Goal: Task Accomplishment & Management: Use online tool/utility

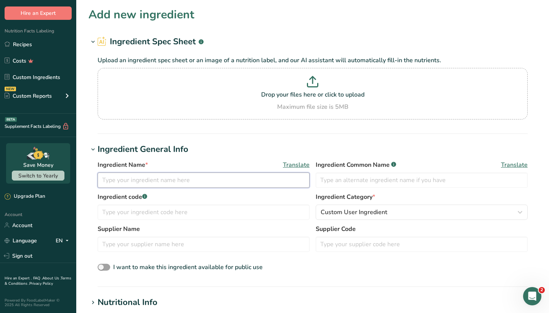
click at [216, 176] on input "text" at bounding box center [204, 179] width 212 height 15
paste input "Gluten-Free Whole Grain Rolled Oats"
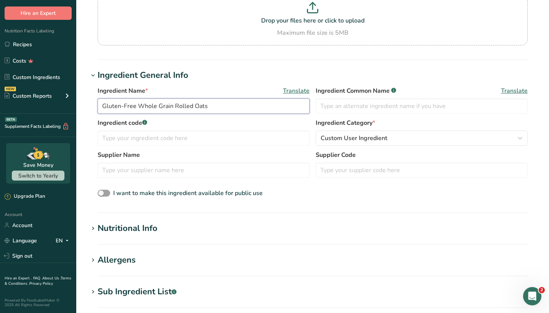
scroll to position [74, 0]
type input "Gluten-Free Whole Grain Rolled Oats"
click at [159, 167] on input "text" at bounding box center [204, 169] width 212 height 15
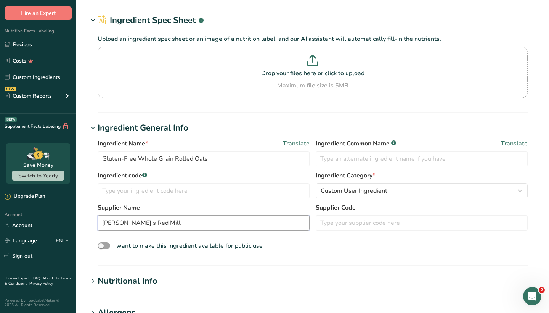
scroll to position [16, 0]
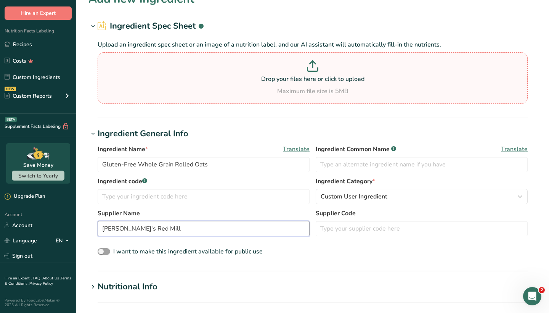
type input "[PERSON_NAME]'s Red Mill"
click at [318, 71] on icon at bounding box center [313, 69] width 10 height 3
click at [318, 71] on input "Drop your files here or click to upload Maximum file size is 5MB" at bounding box center [313, 78] width 430 height 52
type input "C:\fakepath\104almdflr25_nutritionsheet.pdf"
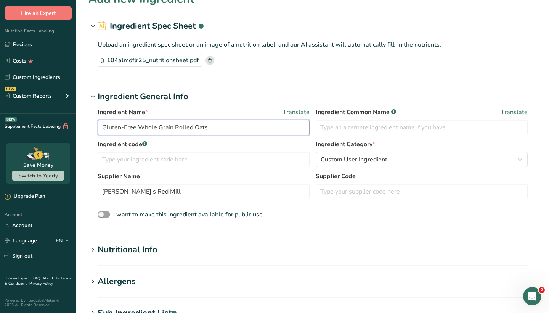
click at [206, 131] on input "Gluten-Free Whole Grain Rolled Oats" at bounding box center [204, 127] width 212 height 15
paste input "Blue Diamond Gluten-Free Almond Flour"
type input "Blue Diamond Gluten-Free Almond Flour"
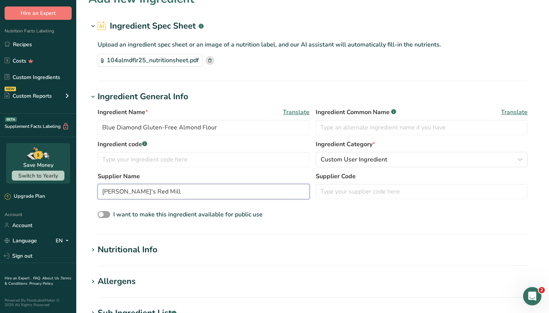
click at [150, 188] on input "[PERSON_NAME]'s Red Mill" at bounding box center [204, 191] width 212 height 15
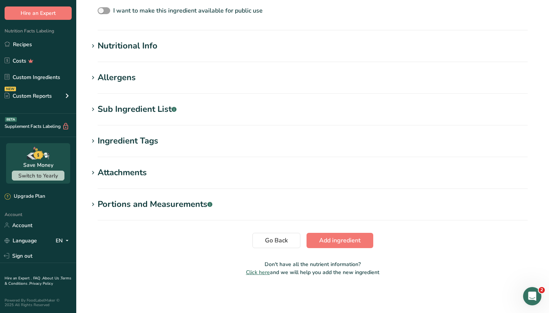
scroll to position [219, 0]
type input "Blue Diamond"
click at [144, 108] on div "Sub Ingredient List .a-a{fill:#347362;}.b-a{fill:#fff;}" at bounding box center [137, 109] width 79 height 13
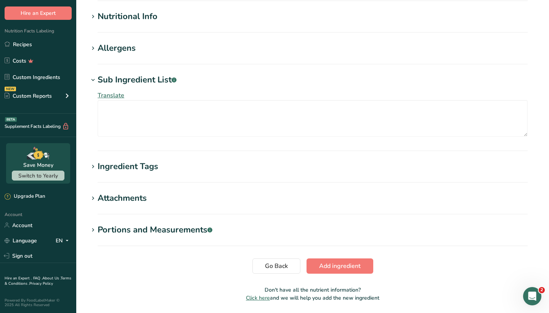
scroll to position [250, 0]
click at [127, 22] on div "Nutritional Info" at bounding box center [128, 16] width 60 height 13
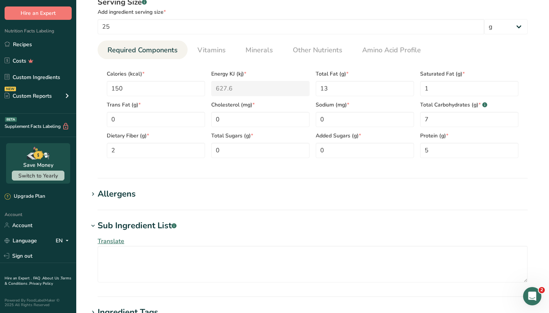
scroll to position [280, 0]
click at [434, 119] on Carbohydrates "7" at bounding box center [470, 119] width 98 height 15
type Carbohydrates "5"
click at [277, 103] on span "[MEDICAL_DATA] (mg) *" at bounding box center [260, 105] width 98 height 8
click at [372, 3] on div "Serving Size .a-a{fill:#347362;}.b-a{fill:#fff;}" at bounding box center [313, 2] width 430 height 11
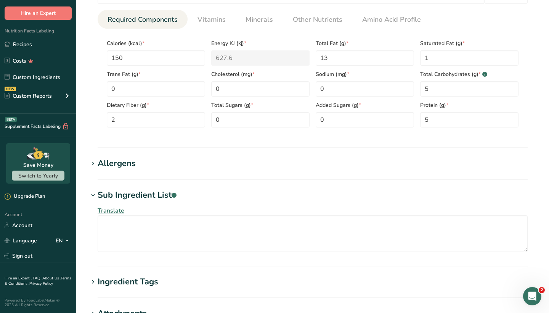
scroll to position [311, 0]
click at [242, 123] on Sugars "0" at bounding box center [260, 119] width 98 height 15
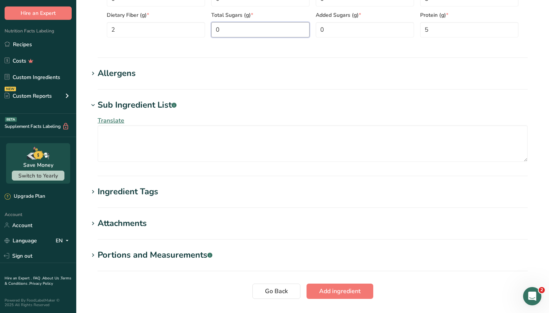
scroll to position [406, 0]
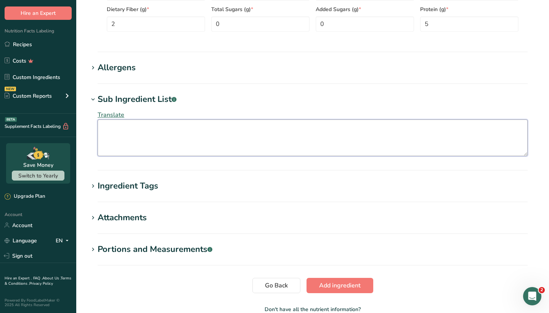
click at [190, 134] on textarea at bounding box center [313, 137] width 430 height 37
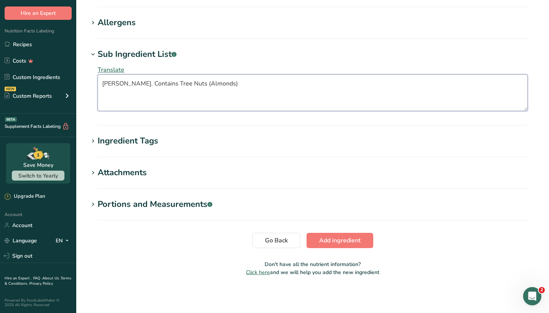
type textarea "[PERSON_NAME]. Contains Tree Nuts (Almonds)"
click at [252, 53] on h1 "Sub Ingredient List .a-a{fill:#347362;}.b-a{fill:#fff;}" at bounding box center [313, 54] width 449 height 13
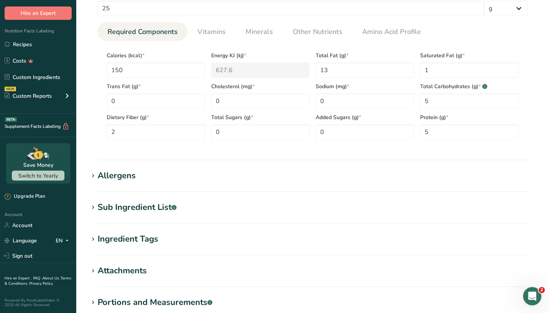
scroll to position [297, 0]
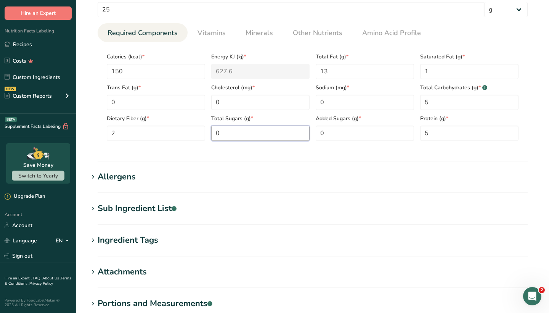
click at [232, 135] on Sugars "0" at bounding box center [260, 133] width 98 height 15
type Sugars "1"
click at [165, 153] on section "Nutritional Info Serving Size .a-a{fill:#347362;}.b-a{fill:#fff;} Add ingredien…" at bounding box center [313, 61] width 449 height 199
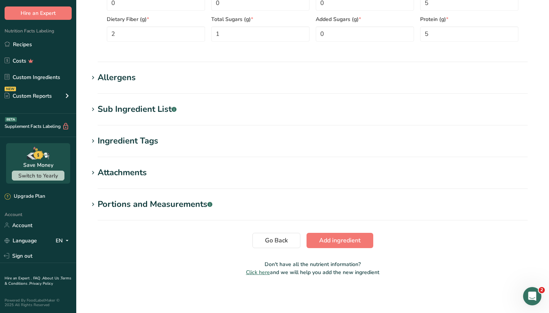
scroll to position [396, 0]
click at [332, 238] on span "Add ingredient" at bounding box center [340, 240] width 42 height 9
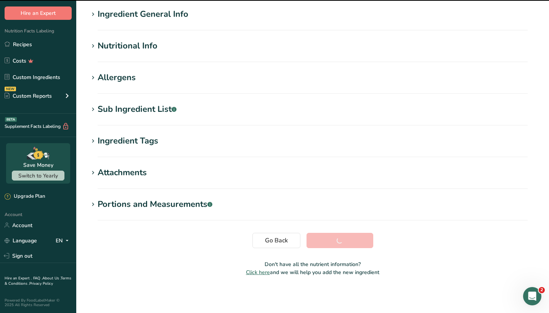
scroll to position [59, 0]
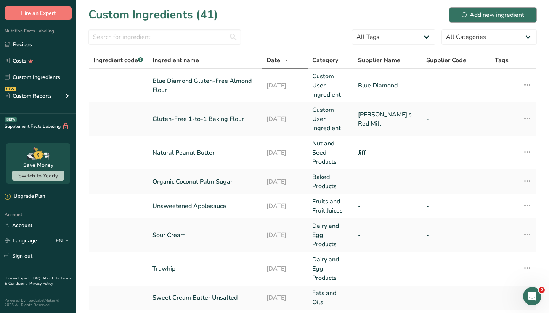
click at [475, 15] on div "Add new ingredient" at bounding box center [493, 14] width 63 height 9
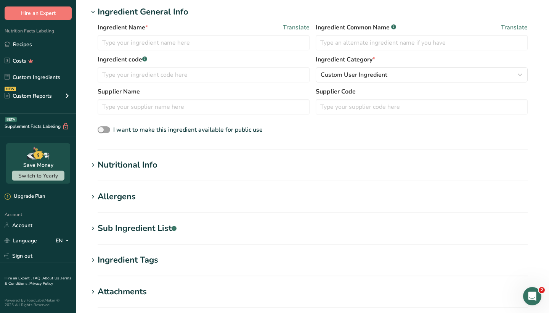
scroll to position [160, 0]
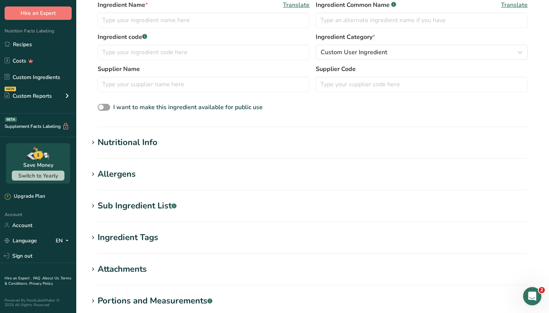
click at [89, 207] on span at bounding box center [93, 205] width 9 height 9
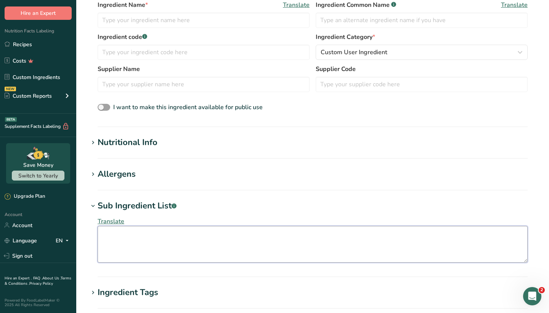
click at [142, 248] on textarea at bounding box center [313, 244] width 430 height 37
paste textarea "Tapioca."
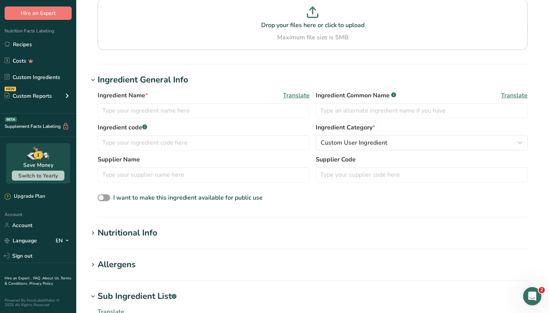
scroll to position [69, 0]
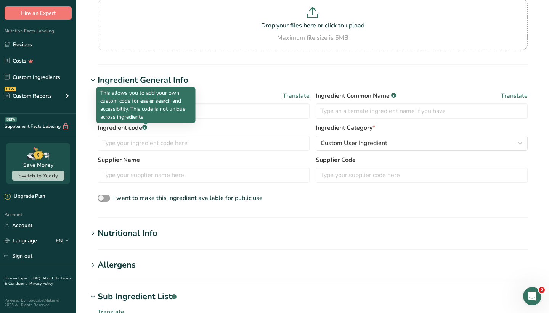
type textarea "Tapioca."
click at [147, 106] on p "This allows you to add your own custom code for easier search and accessibility…" at bounding box center [146, 105] width 92 height 32
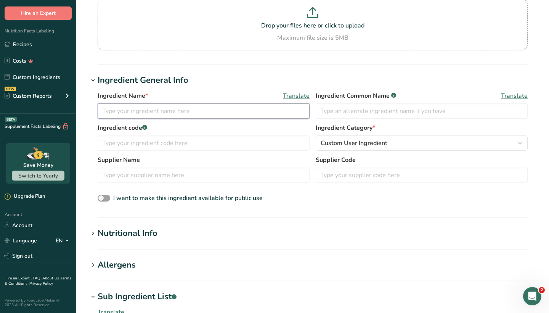
click at [209, 108] on input "text" at bounding box center [204, 110] width 212 height 15
paste input "[PERSON_NAME]'s Red Mill 25 lb. Gluten-Free Tapioca Flour"
click at [160, 110] on input "[PERSON_NAME]'s Red Mill 25 lb. Gluten-Free Tapioca Flour" at bounding box center [204, 110] width 212 height 15
type input "[PERSON_NAME]'s Red Mill Gluten-Free Tapioca Flour"
click at [111, 173] on input "text" at bounding box center [204, 175] width 212 height 15
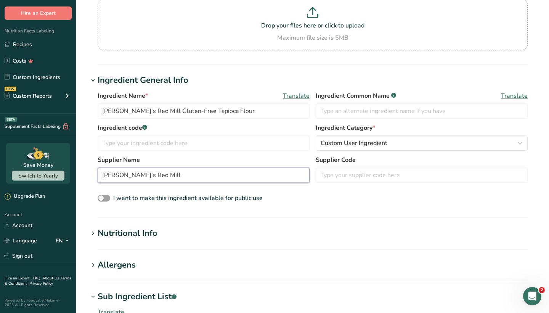
type input "[PERSON_NAME]'s Red Mill"
click at [163, 158] on label "Supplier Name" at bounding box center [204, 159] width 212 height 9
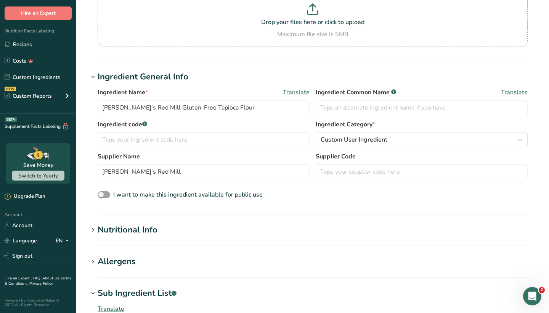
scroll to position [74, 0]
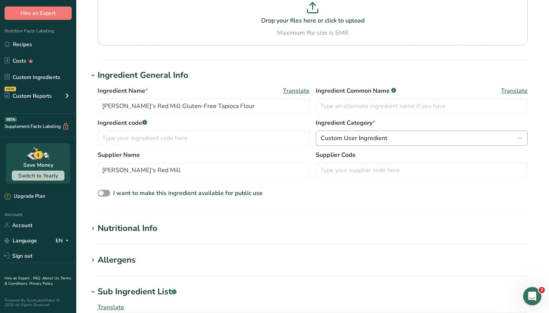
click at [354, 139] on span "Custom User Ingredient" at bounding box center [354, 138] width 67 height 9
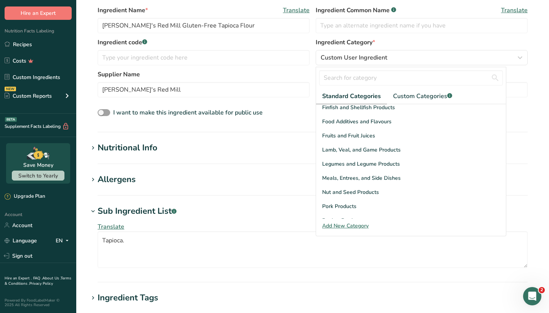
scroll to position [217, 0]
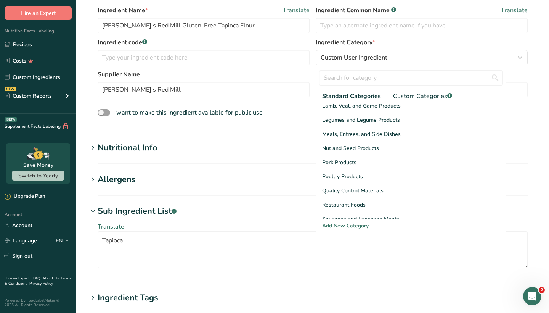
click at [311, 42] on div "Ingredient code .a-a{fill:#347362;}.b-a{fill:#fff;} Ingredient Category * Custo…" at bounding box center [313, 54] width 430 height 32
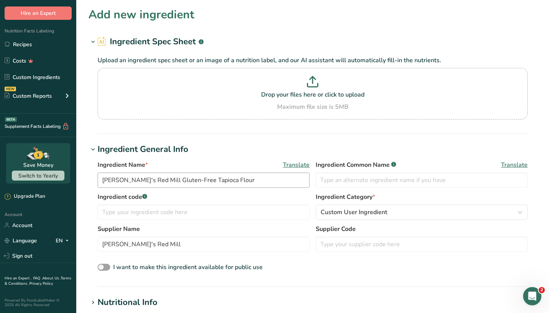
scroll to position [10, 0]
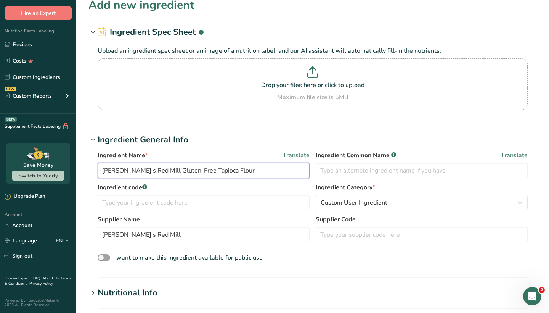
click at [173, 169] on input "[PERSON_NAME]'s Red Mill Gluten-Free Tapioca Flour" at bounding box center [204, 170] width 212 height 15
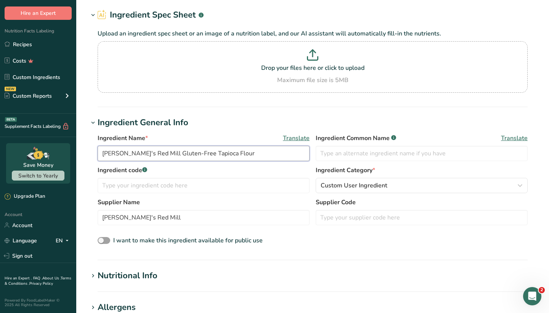
scroll to position [26, 0]
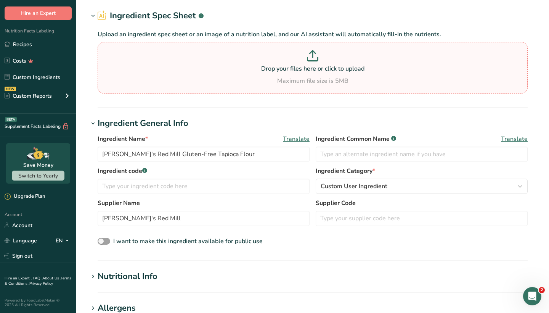
click at [300, 75] on div "Drop your files here or click to upload Maximum file size is 5MB" at bounding box center [313, 67] width 427 height 35
click at [300, 75] on input "Drop your files here or click to upload Maximum file size is 5MB" at bounding box center [313, 68] width 430 height 52
type input "C:\fakepath\Screenshot [DATE] 10.36.37 AM.png"
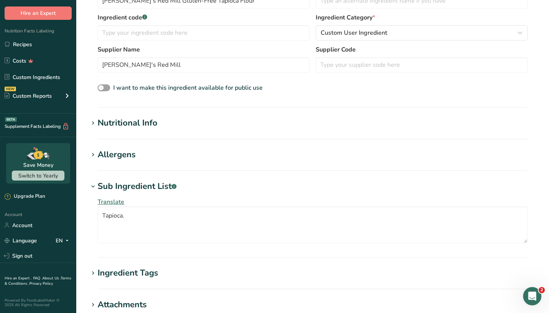
scroll to position [145, 0]
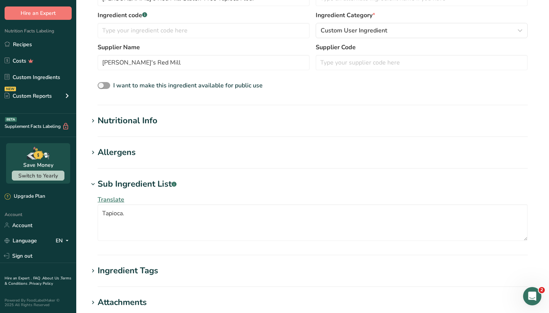
click at [110, 119] on div "Nutritional Info" at bounding box center [128, 120] width 60 height 13
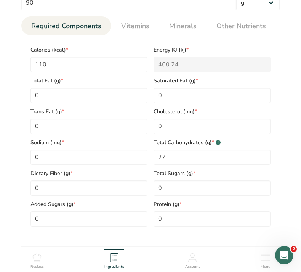
scroll to position [313, 0]
click at [128, 22] on span "Vitamins" at bounding box center [135, 26] width 28 height 10
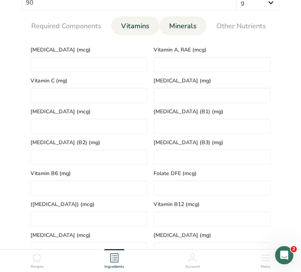
click at [184, 21] on span "Minerals" at bounding box center [182, 26] width 27 height 10
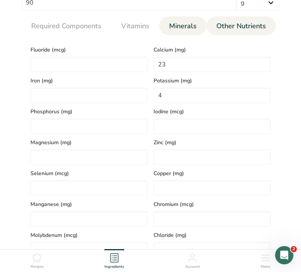
click at [210, 22] on li "Other Nutrients" at bounding box center [241, 25] width 69 height 19
click at [217, 22] on span "Other Nutrients" at bounding box center [242, 26] width 50 height 10
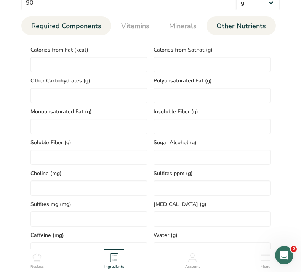
click at [78, 27] on span "Required Components" at bounding box center [66, 26] width 70 height 10
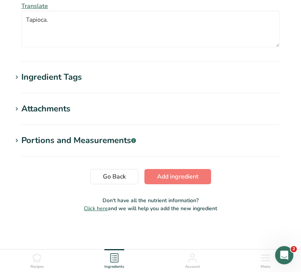
scroll to position [619, 0]
click at [177, 179] on span "Add ingredient" at bounding box center [178, 176] width 42 height 9
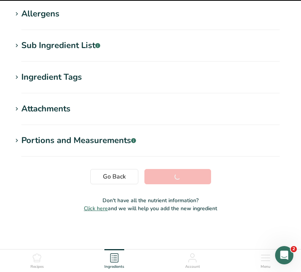
scroll to position [123, 0]
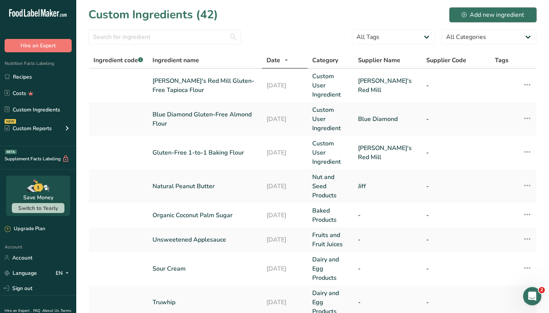
click at [473, 12] on div "Add new ingredient" at bounding box center [493, 14] width 63 height 9
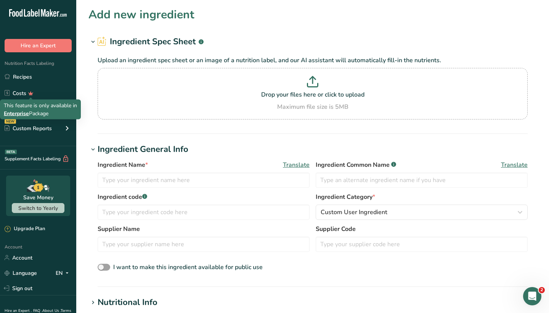
click at [42, 111] on div "This feature is only available in Enterprise Package" at bounding box center [40, 110] width 73 height 16
click at [63, 110] on link "Custom Ingredients" at bounding box center [38, 109] width 76 height 15
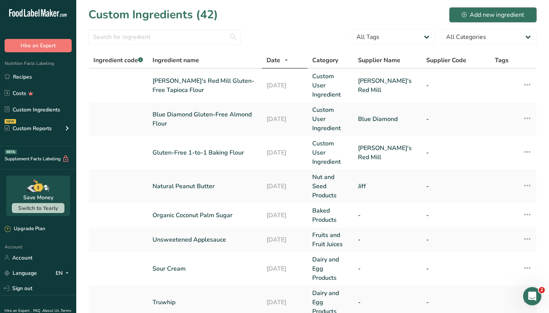
click at [478, 14] on div "Add new ingredient" at bounding box center [493, 14] width 63 height 9
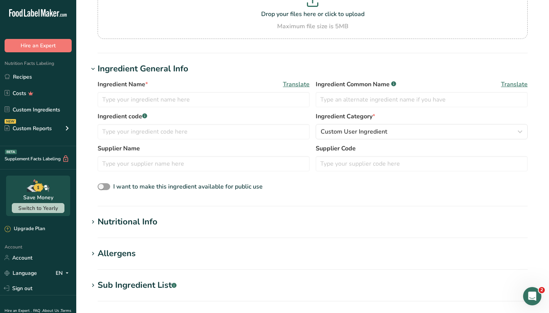
scroll to position [85, 0]
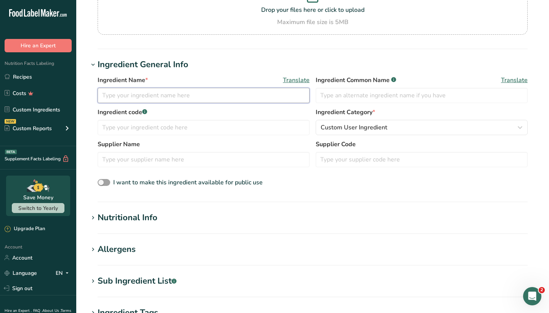
click at [264, 94] on input "text" at bounding box center [204, 95] width 212 height 15
type input "Better Body Foods Organic Coconut Flour"
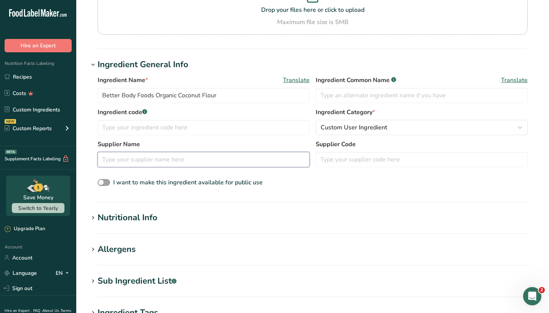
click at [189, 153] on input "text" at bounding box center [204, 159] width 212 height 15
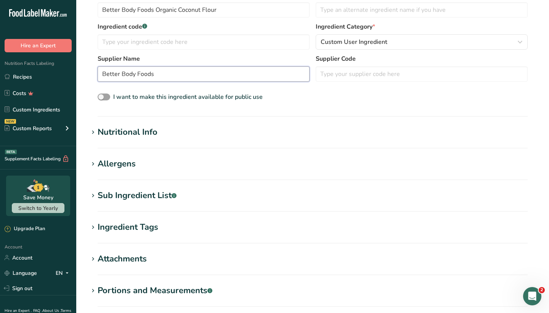
scroll to position [186, 0]
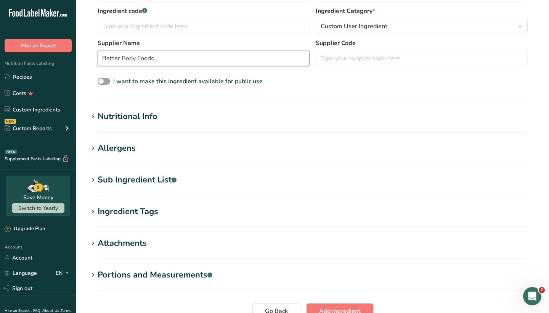
type input "Better Body Foods"
click at [95, 180] on icon at bounding box center [93, 180] width 7 height 11
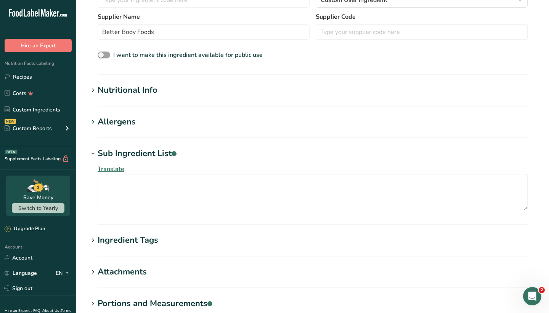
scroll to position [227, 0]
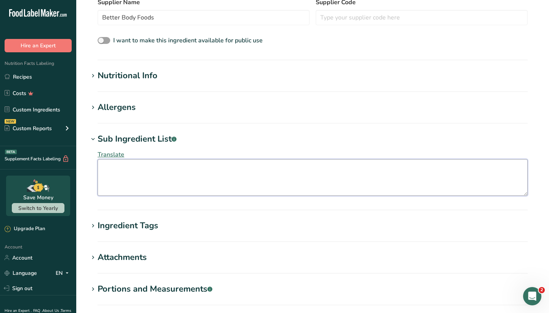
click at [157, 177] on textarea at bounding box center [313, 177] width 430 height 37
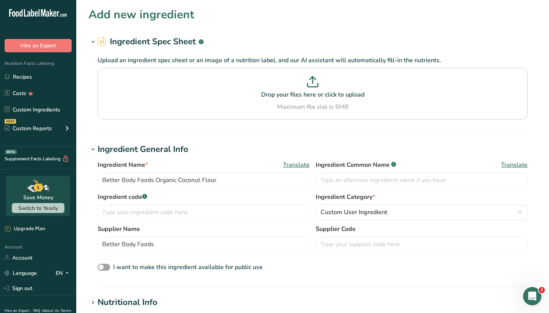
scroll to position [0, 0]
type textarea "Organic Coconut Flour. Contains Coconut."
click at [285, 108] on div "Maximum file size is 5MB" at bounding box center [313, 106] width 427 height 9
click at [285, 108] on input "Drop your files here or click to upload Maximum file size is 5MB" at bounding box center [313, 94] width 430 height 52
type input "C:\fakepath\Screenshot [DATE] 10.47.32 AM.png"
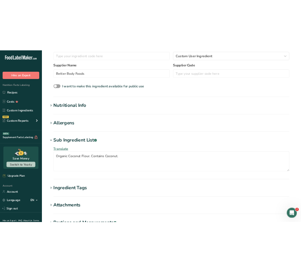
scroll to position [185, 0]
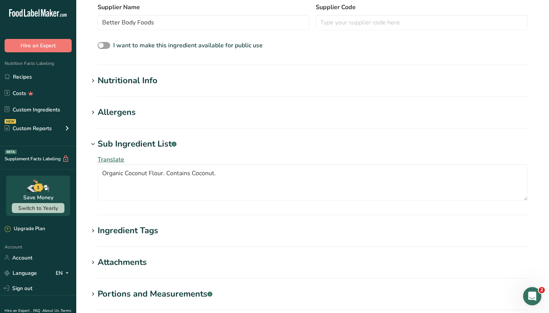
click at [127, 85] on div "Nutritional Info" at bounding box center [128, 80] width 60 height 13
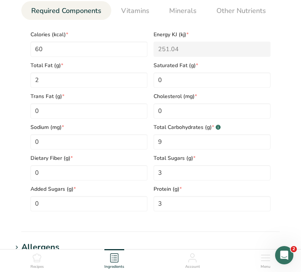
scroll to position [342, 0]
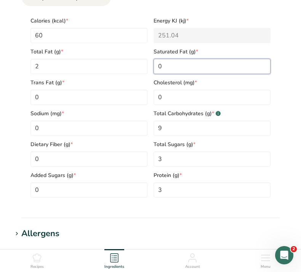
click at [179, 73] on Fat "0" at bounding box center [212, 66] width 117 height 15
type Fat "1.5"
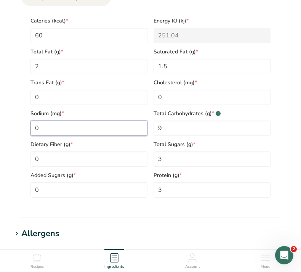
click at [76, 134] on input "0" at bounding box center [89, 128] width 117 height 15
type input "10"
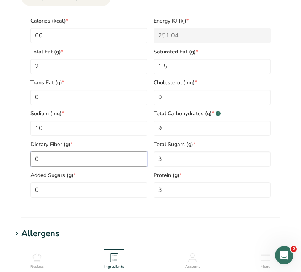
click at [95, 162] on Fiber "0" at bounding box center [89, 158] width 117 height 15
type Fiber "5"
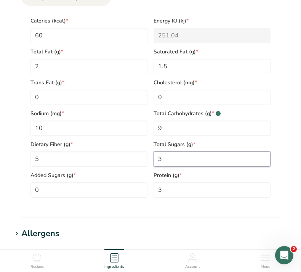
click at [182, 157] on Sugars "3" at bounding box center [212, 158] width 117 height 15
click at [145, 148] on span "Dietary Fiber (g) *" at bounding box center [89, 144] width 117 height 8
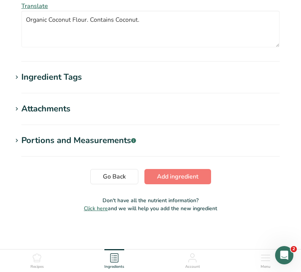
scroll to position [619, 0]
click at [175, 174] on span "Add ingredient" at bounding box center [178, 176] width 42 height 9
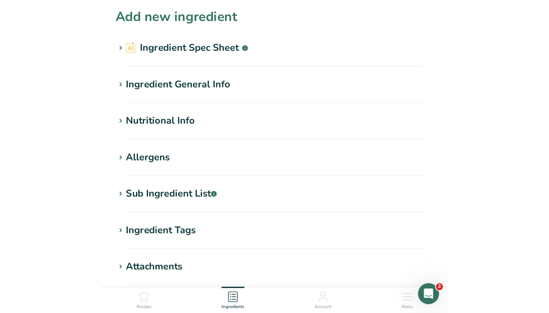
scroll to position [0, 0]
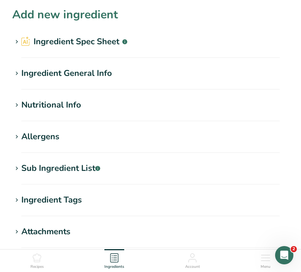
click at [56, 44] on h2 "Ingredient Spec Sheet .a-a{fill:#347362;}.b-a{fill:#fff;}" at bounding box center [74, 41] width 106 height 13
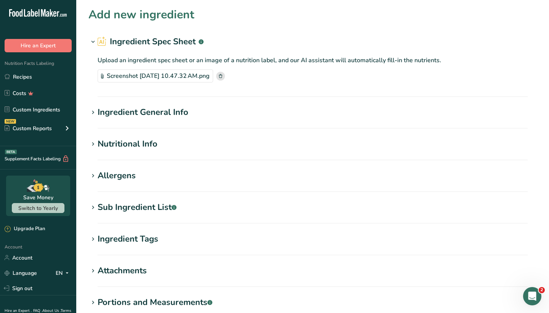
click at [225, 79] on rect at bounding box center [220, 76] width 9 height 9
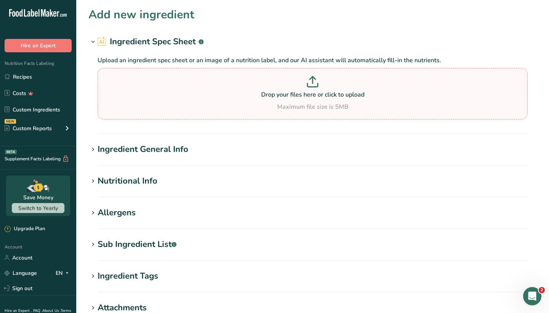
click at [305, 87] on p at bounding box center [313, 83] width 427 height 14
click at [305, 87] on input "Drop your files here or click to upload Maximum file size is 5MB" at bounding box center [313, 94] width 430 height 52
type input "C:\fakepath\ Organic Coconut FLour Screenshot.png"
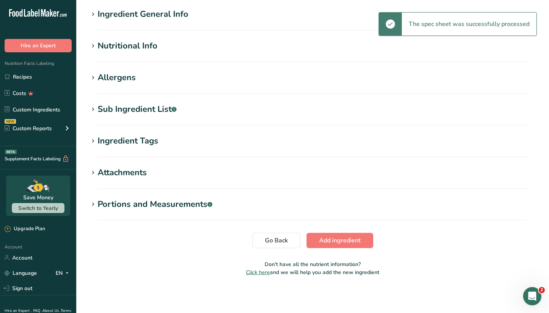
scroll to position [98, 0]
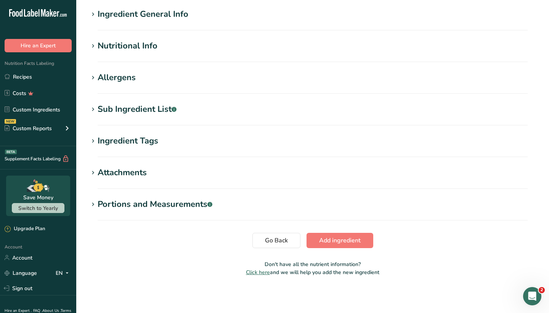
click at [123, 21] on section "Ingredient General Info Ingredient Name * Translate Better Body Foods Organic C…" at bounding box center [313, 19] width 449 height 23
click at [100, 45] on div "Nutritional Info" at bounding box center [128, 46] width 60 height 13
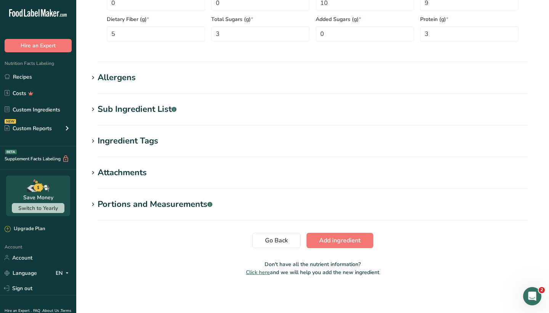
scroll to position [275, 0]
click at [336, 236] on span "Add ingredient" at bounding box center [340, 240] width 42 height 9
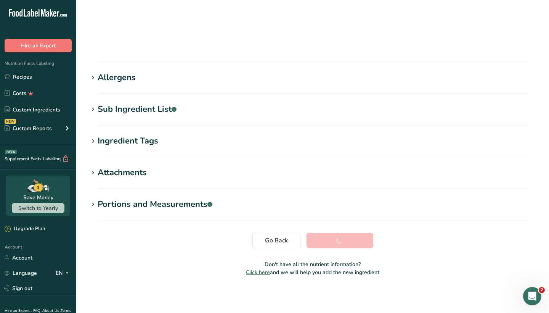
scroll to position [59, 0]
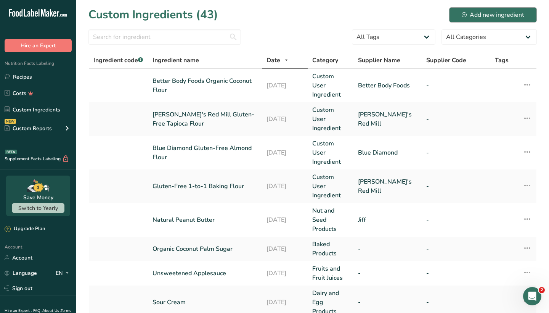
click at [472, 18] on div "Add new ingredient" at bounding box center [493, 14] width 63 height 9
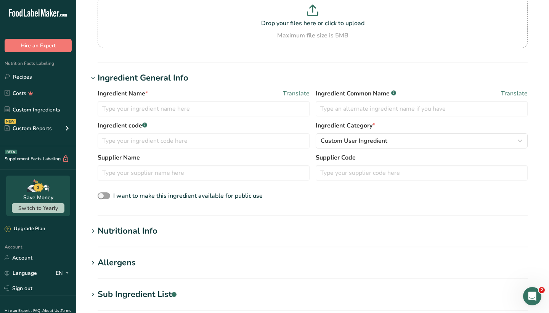
scroll to position [74, 0]
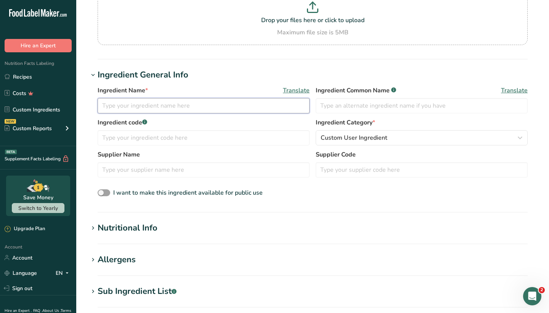
click at [176, 106] on input "text" at bounding box center [204, 105] width 212 height 15
paste input "[PERSON_NAME]'s Premium Xanthan Gum"
type input "[PERSON_NAME]'s Premium Xanthan Gum"
click at [160, 169] on input "text" at bounding box center [204, 169] width 212 height 15
type input "[PERSON_NAME]'s"
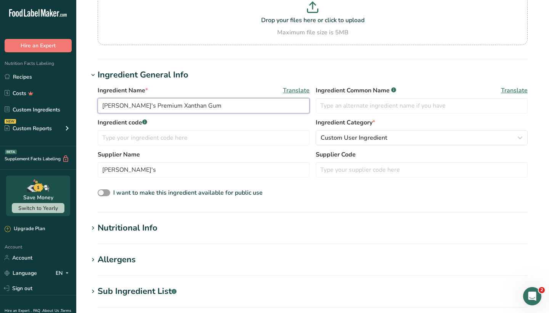
drag, startPoint x: 158, startPoint y: 105, endPoint x: 195, endPoint y: 106, distance: 37.8
click at [195, 106] on input "[PERSON_NAME]'s Premium Xanthan Gum" at bounding box center [204, 105] width 212 height 15
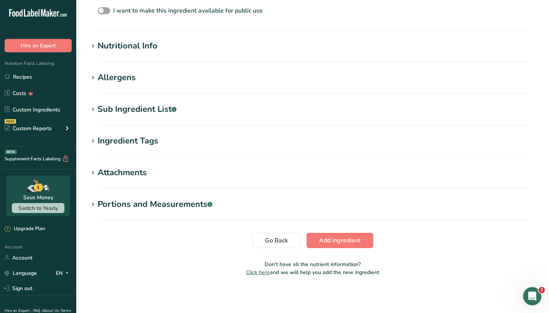
scroll to position [256, 0]
click at [151, 113] on div "Sub Ingredient List .a-a{fill:#347362;}.b-a{fill:#fff;}" at bounding box center [137, 109] width 79 height 13
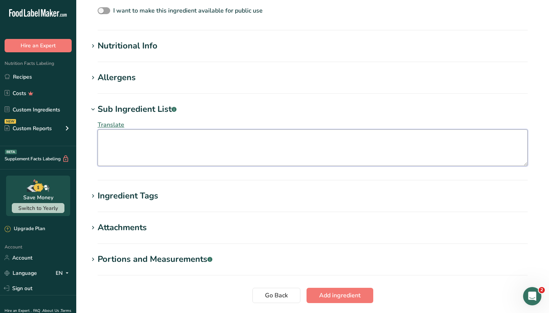
click at [158, 137] on textarea at bounding box center [313, 147] width 430 height 37
paste textarea "Xanthan Gum"
type textarea "Xanthan Gum"
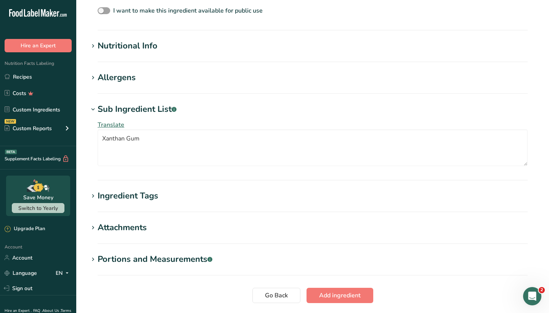
click at [139, 47] on div "Nutritional Info" at bounding box center [128, 46] width 60 height 13
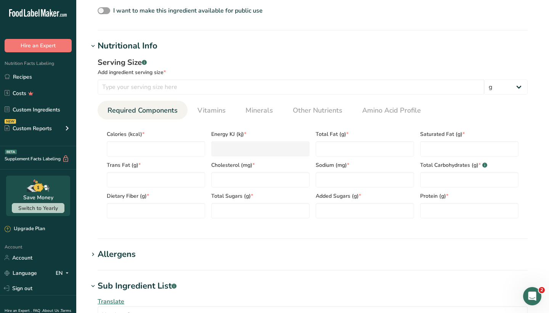
click at [139, 52] on div "Serving Size .a-a{fill:#347362;}.b-a{fill:#fff;} Add ingredient serving size * …" at bounding box center [313, 140] width 449 height 177
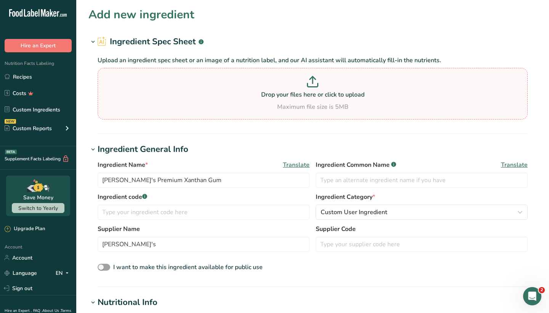
scroll to position [0, 0]
click at [310, 90] on p "Drop your files here or click to upload" at bounding box center [313, 94] width 427 height 9
click at [310, 90] on input "Drop your files here or click to upload Maximum file size is 5MB" at bounding box center [313, 94] width 430 height 52
type input "C:\fakepath\Xanthan Gum Screenshot.png"
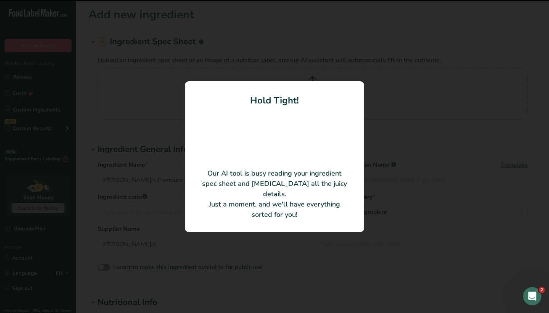
type input "Xanthan Gum"
type input "9"
type input "5"
type KJ "20.92"
type Fat "0"
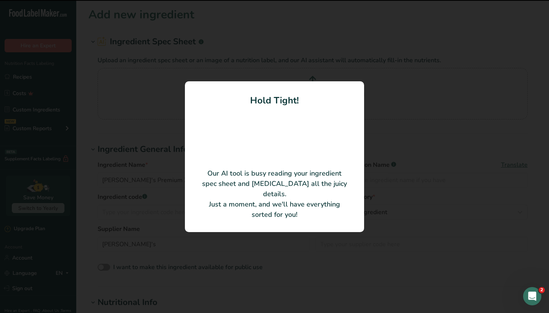
type Fat "0"
type input "0"
type input "10"
type Carbohydrates "7"
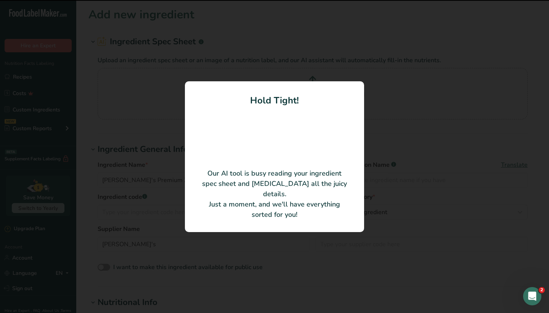
type Fiber "7"
type Sugars "0"
type input "0"
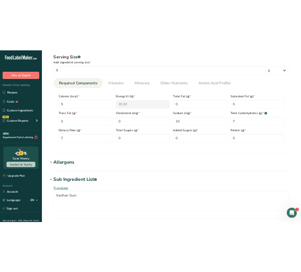
scroll to position [278, 0]
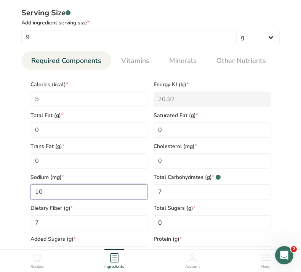
click at [51, 189] on input "10" at bounding box center [89, 191] width 117 height 15
click at [22, 188] on section "Calories (kcal) * 5 Energy KJ (kj) * 20.92 Total Fat (g) * 0 Saturated Fat (g) …" at bounding box center [150, 169] width 259 height 198
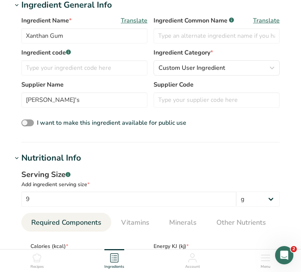
scroll to position [105, 0]
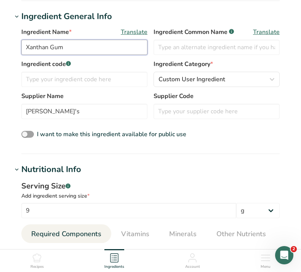
click at [26, 47] on input "Xanthan Gum" at bounding box center [84, 47] width 126 height 15
type input "[PERSON_NAME]'s [PERSON_NAME]"
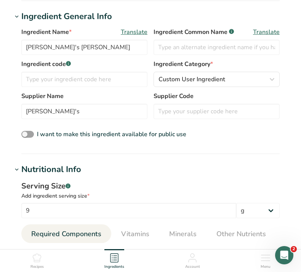
click at [15, 71] on div "Ingredient Name * Translate [PERSON_NAME]'s [PERSON_NAME] Ingredient Common Nam…" at bounding box center [150, 83] width 277 height 121
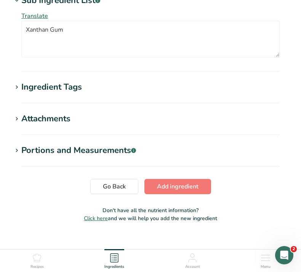
scroll to position [609, 0]
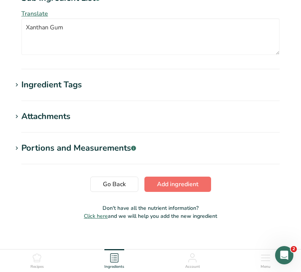
click at [169, 189] on span "Add ingredient" at bounding box center [178, 184] width 42 height 9
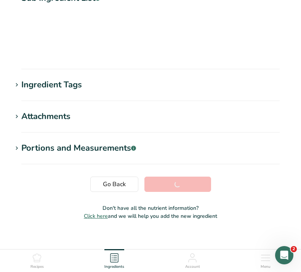
scroll to position [123, 0]
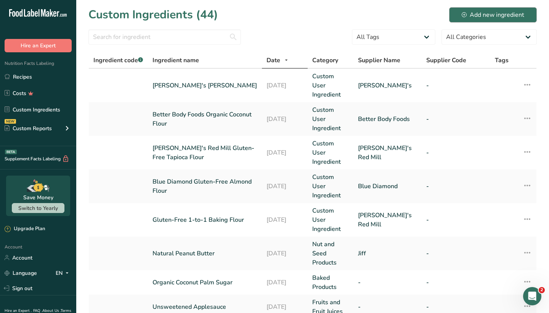
click at [490, 16] on div "Add new ingredient" at bounding box center [493, 14] width 63 height 9
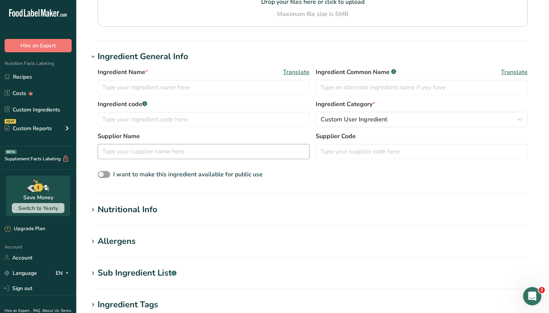
scroll to position [104, 0]
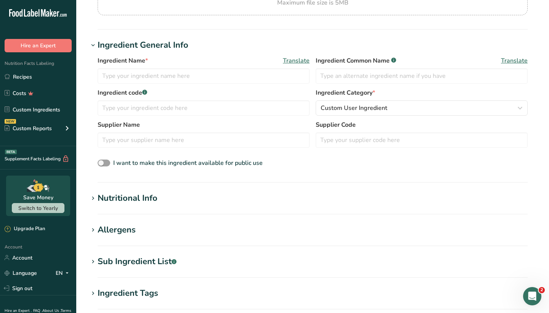
click at [141, 260] on div "Sub Ingredient List .a-a{fill:#347362;}.b-a{fill:#fff;}" at bounding box center [137, 261] width 79 height 13
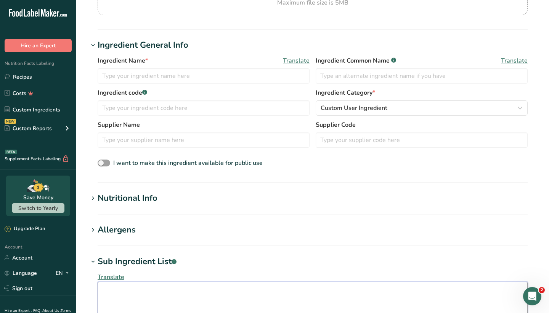
click at [155, 285] on textarea at bounding box center [313, 300] width 430 height 37
paste textarea "Organic Coconut Palm Sugar"
type textarea "Organic Coconut Palm Sugar"
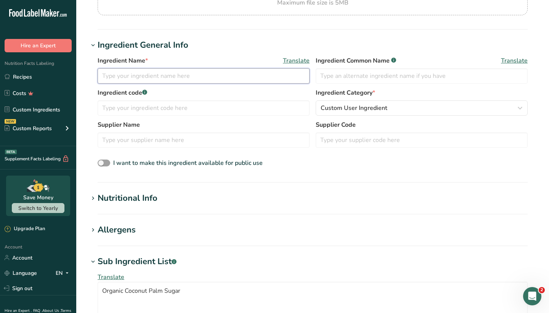
click at [161, 77] on input "text" at bounding box center [204, 75] width 212 height 15
paste input "Organic Coconut Palm Sugar"
click at [114, 74] on input "[PERSON_NAME] Organic Coconut Palm Sugar" at bounding box center [204, 75] width 212 height 15
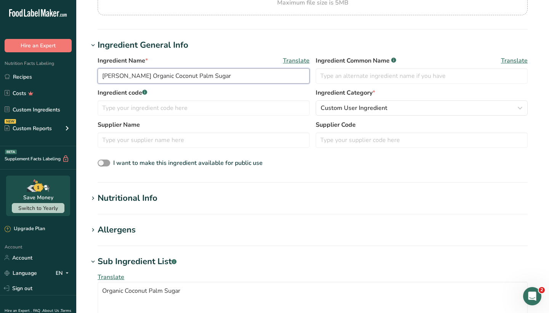
click at [223, 69] on input "[PERSON_NAME] Organic Coconut Palm Sugar" at bounding box center [204, 75] width 212 height 15
type input "[PERSON_NAME] Organic Coconut Palm Sugar"
click at [126, 147] on input "text" at bounding box center [204, 139] width 212 height 15
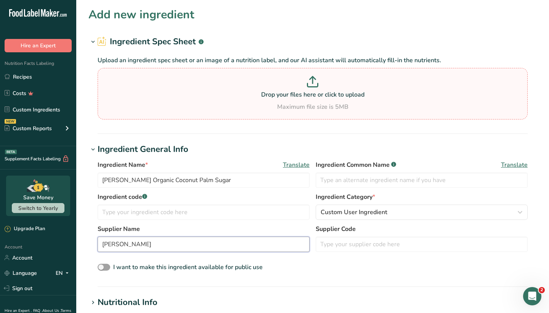
scroll to position [0, 0]
type input "[PERSON_NAME]"
click at [306, 96] on p "Drop your files here or click to upload" at bounding box center [313, 94] width 427 height 9
click at [306, 96] on input "Drop your files here or click to upload Maximum file size is 5MB" at bounding box center [313, 94] width 430 height 52
type input "C:\fakepath\Organic Coconut Palm Sugar Screenshot.png"
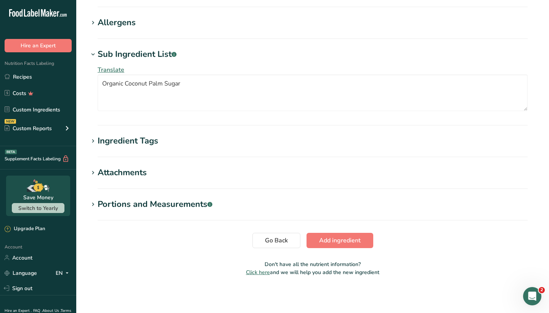
scroll to position [274, 0]
click at [330, 244] on span "Add ingredient" at bounding box center [340, 240] width 42 height 9
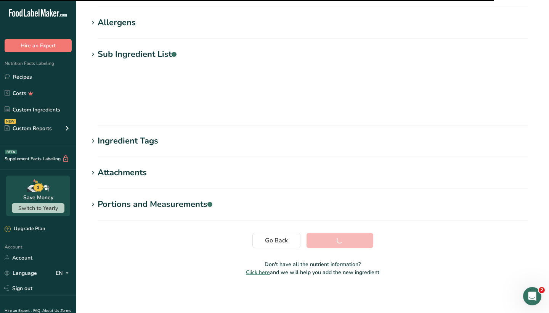
scroll to position [59, 0]
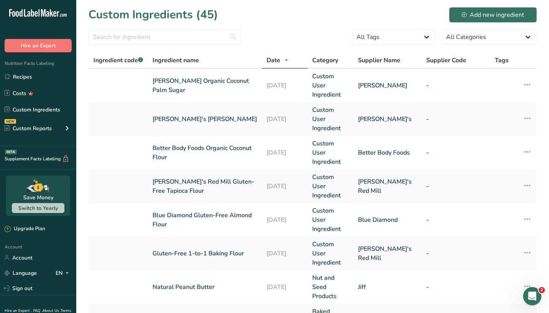
click at [485, 11] on div "Add new ingredient" at bounding box center [493, 14] width 63 height 9
click at [211, 80] on link "[PERSON_NAME] Organic Coconut Palm Sugar" at bounding box center [205, 85] width 105 height 18
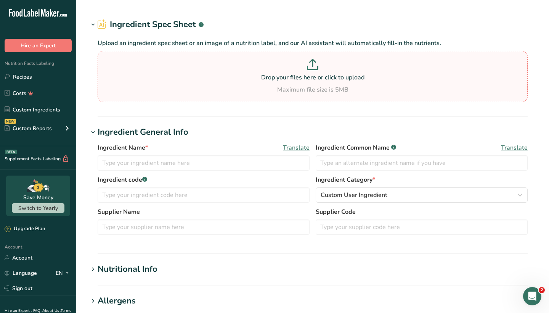
type input "[PERSON_NAME] Organic Coconut Palm Sugar"
type input "[PERSON_NAME]"
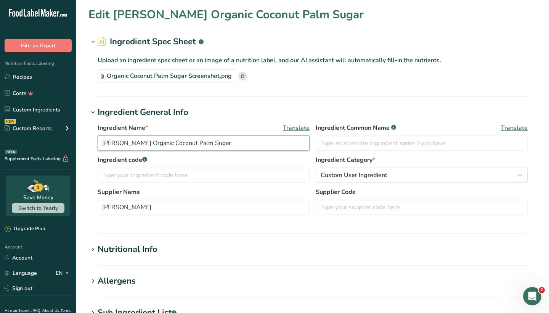
click at [190, 143] on input "[PERSON_NAME] Organic Coconut Palm Sugar" at bounding box center [204, 142] width 212 height 15
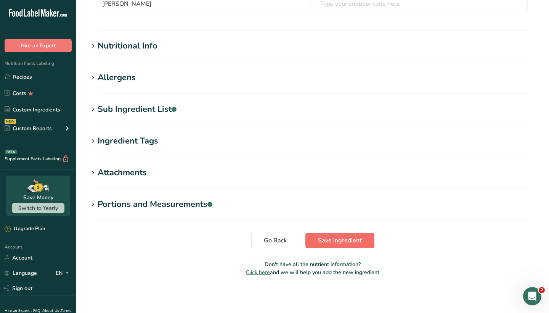
type input "[PERSON_NAME] Organic Coconut Sugar"
click at [344, 244] on span "Save ingredient" at bounding box center [340, 240] width 44 height 9
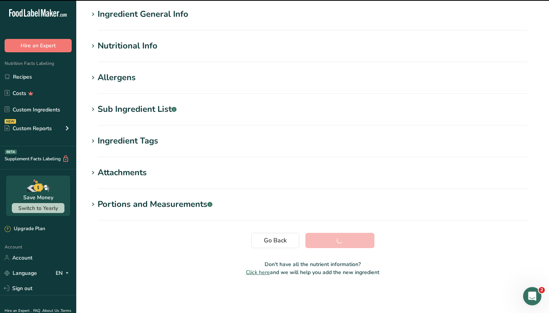
scroll to position [59, 0]
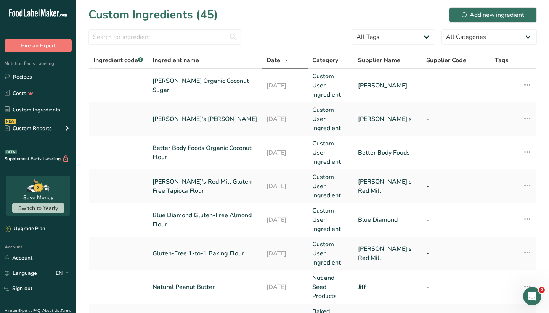
click at [325, 11] on div "Custom Ingredients (45) Add new ingredient" at bounding box center [313, 14] width 449 height 17
click at [480, 14] on div "Add new ingredient" at bounding box center [493, 14] width 63 height 9
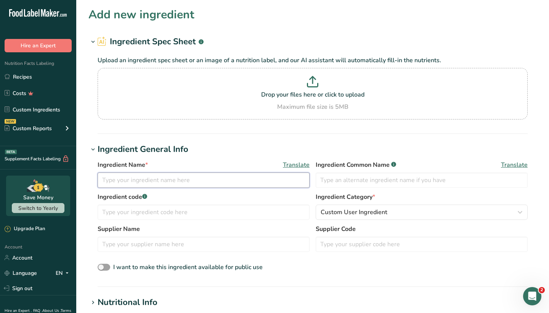
click at [184, 183] on input "text" at bounding box center [204, 179] width 212 height 15
paste input "BetterBody Foods Organic Chia Seed"
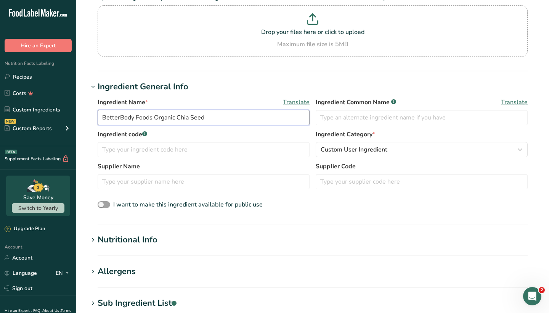
scroll to position [64, 0]
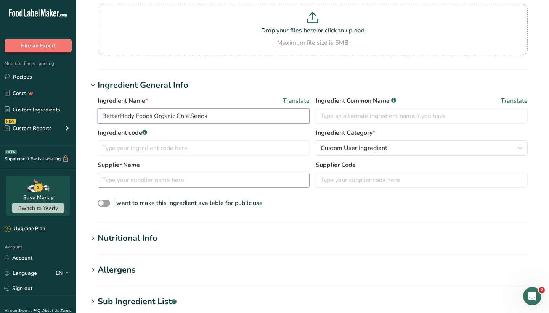
type input "BetterBody Foods Organic Chia Seeds"
click at [178, 183] on input "text" at bounding box center [204, 179] width 212 height 15
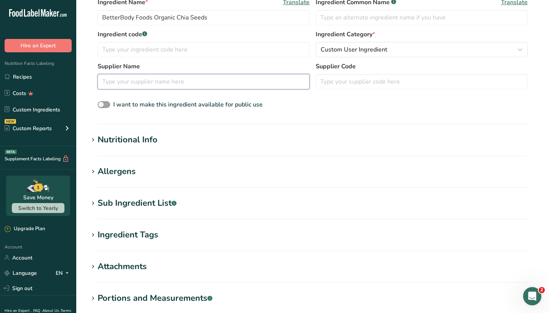
scroll to position [164, 0]
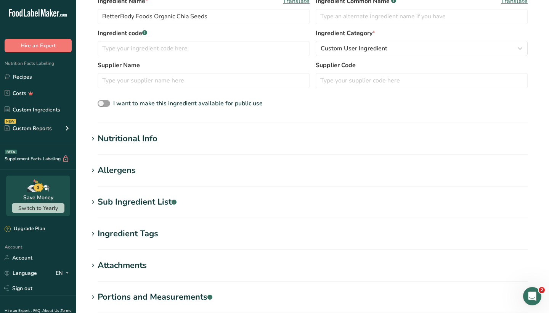
click at [162, 201] on div "Sub Ingredient List .a-a{fill:#347362;}.b-a{fill:#fff;}" at bounding box center [137, 202] width 79 height 13
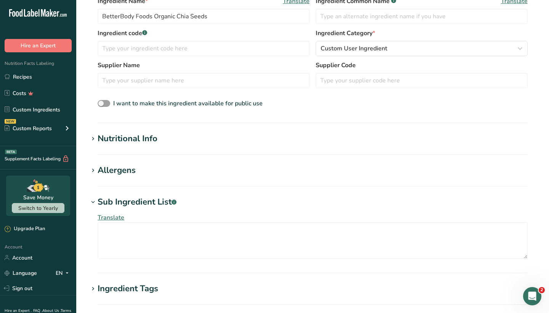
click at [138, 145] on section "Nutritional Info Serving Size .a-a{fill:#347362;}.b-a{fill:#fff;} Add ingredien…" at bounding box center [313, 143] width 449 height 23
click at [136, 235] on textarea at bounding box center [313, 240] width 430 height 37
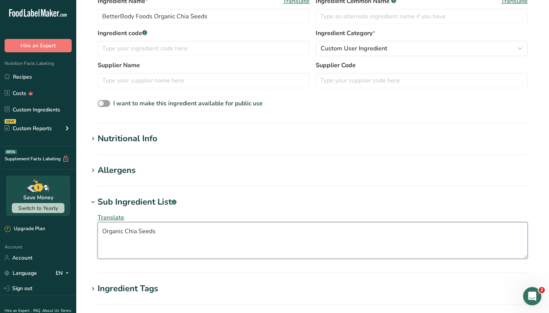
type textarea "Organic Chia Seeds"
click at [124, 132] on div "Nutritional Info" at bounding box center [128, 138] width 60 height 13
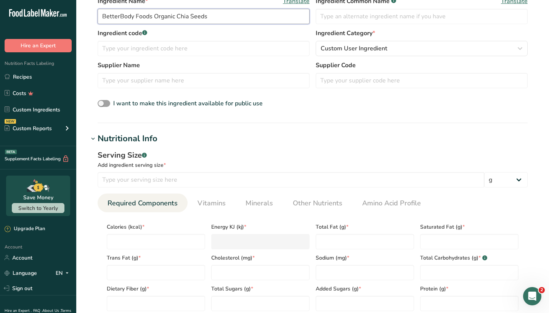
drag, startPoint x: 102, startPoint y: 15, endPoint x: 151, endPoint y: 17, distance: 49.6
click at [127, 77] on input "text" at bounding box center [204, 80] width 212 height 15
paste input "BetterBody Foods"
type input "BetterBody Foods"
click at [86, 63] on section "Add new ingredient Ingredient Spec Sheet .a-a{fill:#347362;}.b-a{fill:#fff;} Up…" at bounding box center [312, 224] width 473 height 777
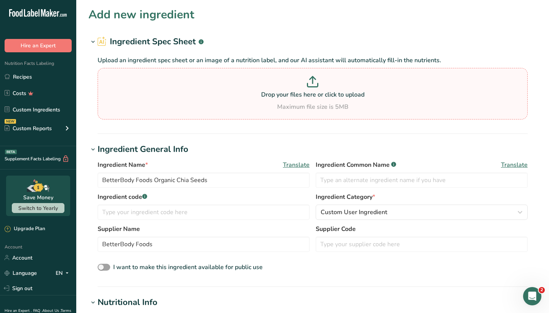
scroll to position [0, 0]
click at [288, 95] on p "Drop your files here or click to upload" at bounding box center [313, 94] width 427 height 9
click at [288, 95] on input "Drop your files here or click to upload Maximum file size is 5MB" at bounding box center [313, 94] width 430 height 52
click at [295, 87] on p at bounding box center [313, 83] width 427 height 14
click at [295, 87] on input "Drop your files here or click to upload Maximum file size is 5MB" at bounding box center [313, 94] width 430 height 52
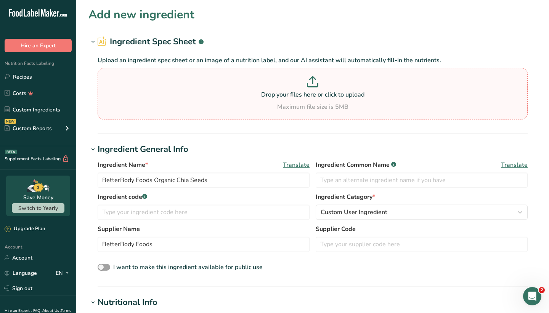
type input "C:\fakepath\Organic Chia Seeds Screenshot.png"
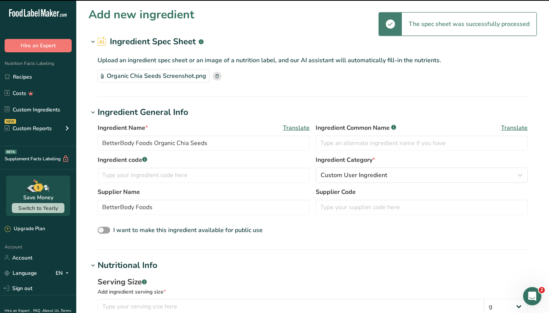
type input "30"
type input "150"
type KJ "627.6"
type Fat "9"
type Fat "1"
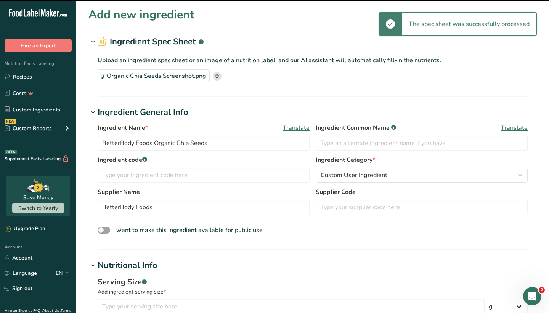
type Fat "0"
type input "0"
type Carbohydrates "13"
type Fiber "10"
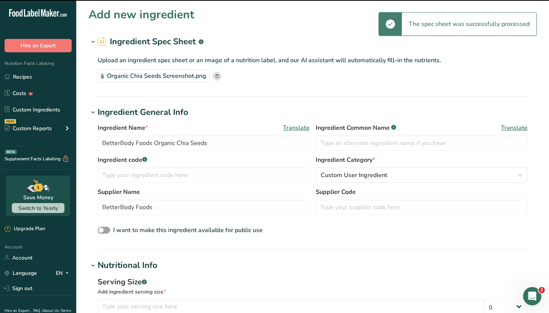
type Sugars "0"
type input "5"
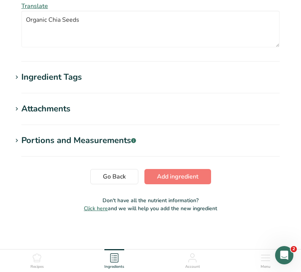
scroll to position [619, 0]
click at [186, 179] on span "Add ingredient" at bounding box center [178, 176] width 42 height 9
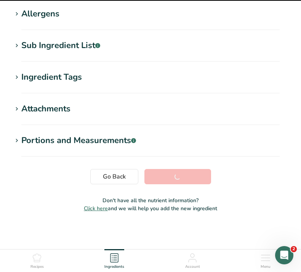
scroll to position [123, 0]
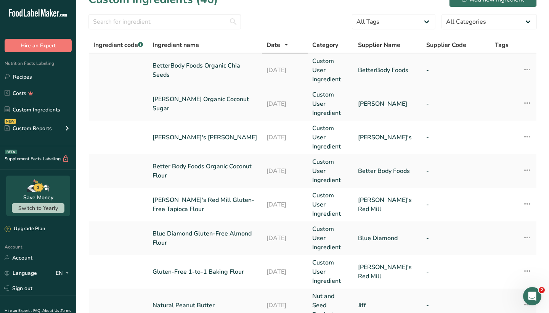
scroll to position [16, 0]
